Goal: Task Accomplishment & Management: Use online tool/utility

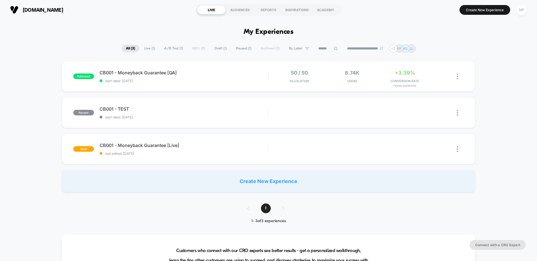
click at [521, 13] on div "NP" at bounding box center [521, 9] width 11 height 11
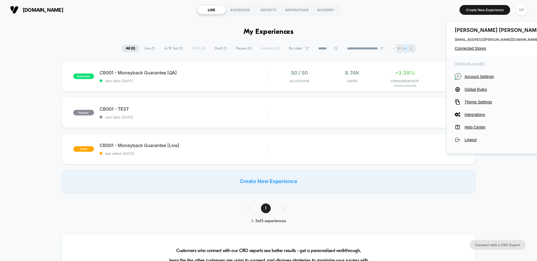
click at [450, 15] on section "Create New Experience NP" at bounding box center [443, 10] width 171 height 14
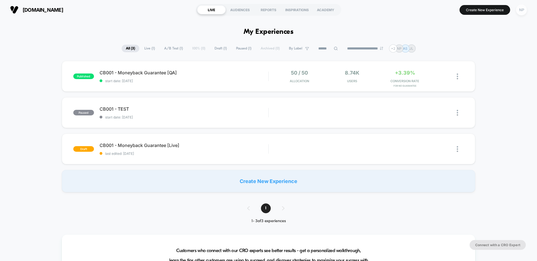
click at [519, 11] on div "NP" at bounding box center [521, 9] width 11 height 11
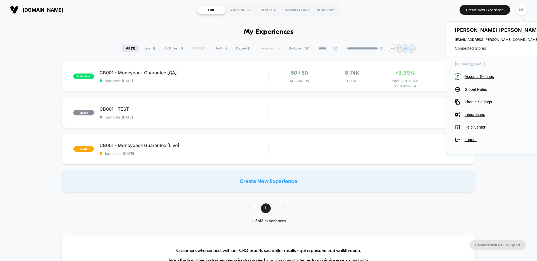
click at [473, 47] on span "Connected Stores" at bounding box center [499, 48] width 88 height 4
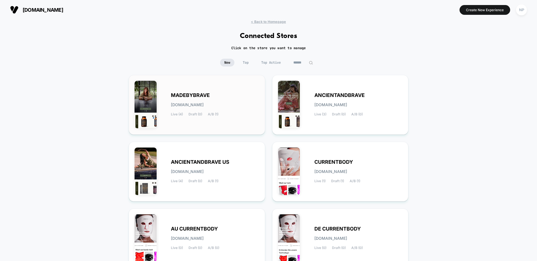
click at [203, 114] on div "Live (4) Draft (0) A/B (1)" at bounding box center [195, 114] width 48 height 4
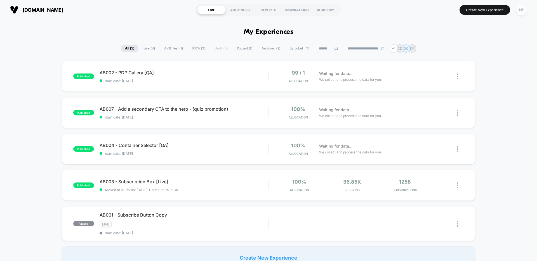
click at [521, 14] on div "NP" at bounding box center [521, 9] width 11 height 11
